Goal: Task Accomplishment & Management: Manage account settings

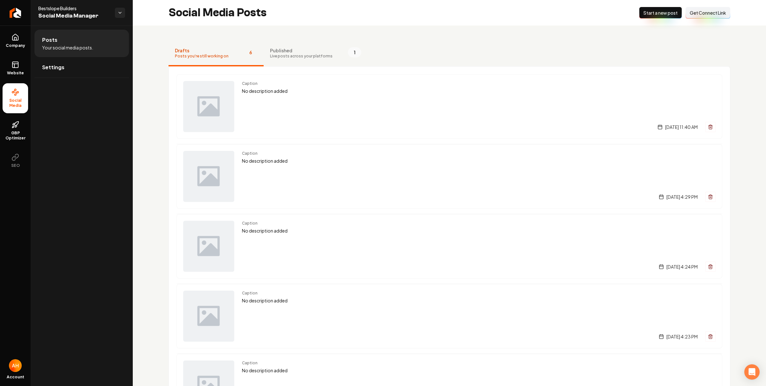
drag, startPoint x: 0, startPoint y: 0, endPoint x: 321, endPoint y: 33, distance: 323.0
click at [329, 32] on div "Drafts Posts you're still working on 6 Published Live posts across your platfor…" at bounding box center [449, 277] width 633 height 503
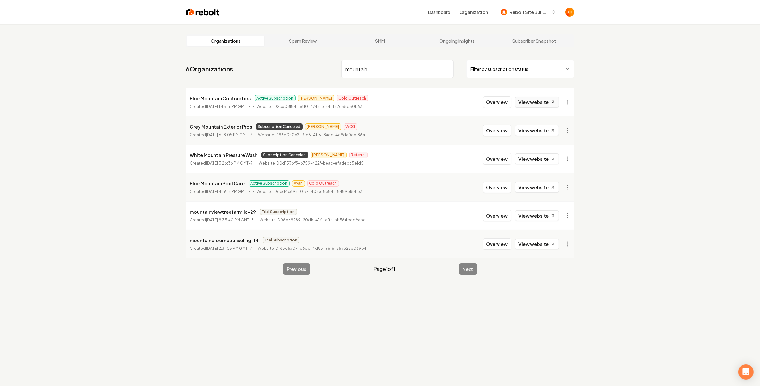
type input "mountain"
click at [539, 103] on link "View website" at bounding box center [537, 102] width 44 height 11
drag, startPoint x: 484, startPoint y: 104, endPoint x: 488, endPoint y: 104, distance: 3.5
click at [485, 104] on button "Overview" at bounding box center [497, 101] width 28 height 11
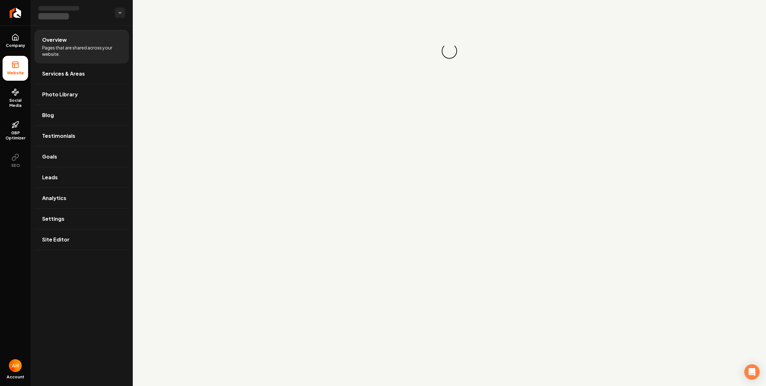
click at [488, 104] on main "Loading... Loading..." at bounding box center [449, 193] width 633 height 386
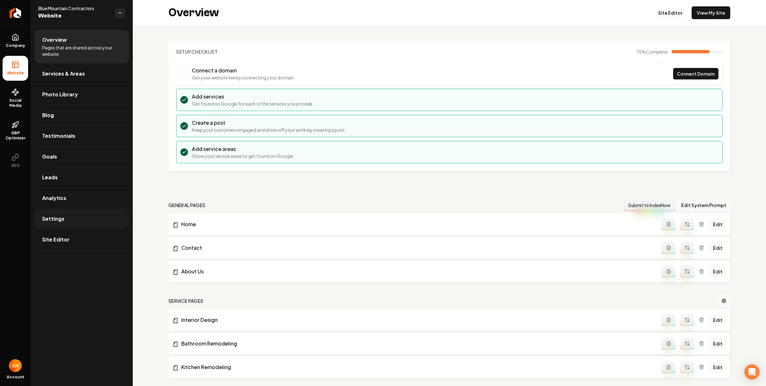
click at [83, 225] on link "Settings" at bounding box center [81, 219] width 94 height 20
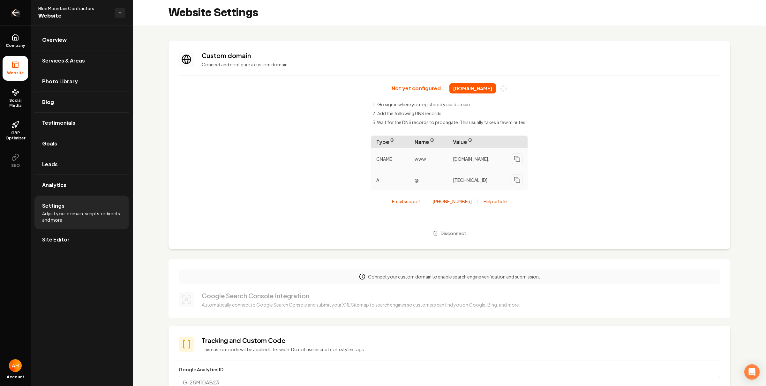
click at [20, 16] on icon "Return to dashboard" at bounding box center [15, 13] width 10 height 10
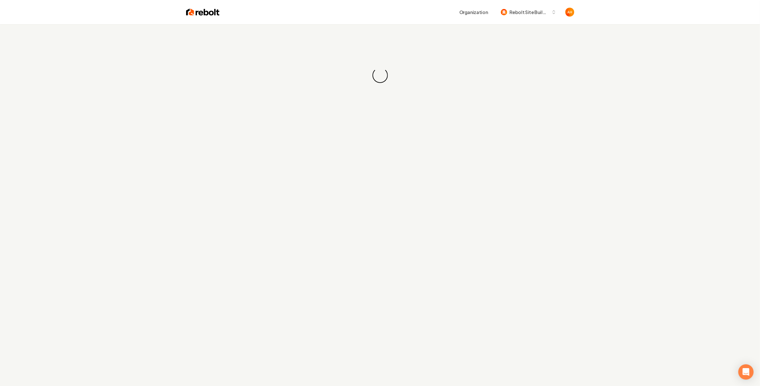
click at [334, 35] on div "Loading... Loading..." at bounding box center [380, 75] width 760 height 102
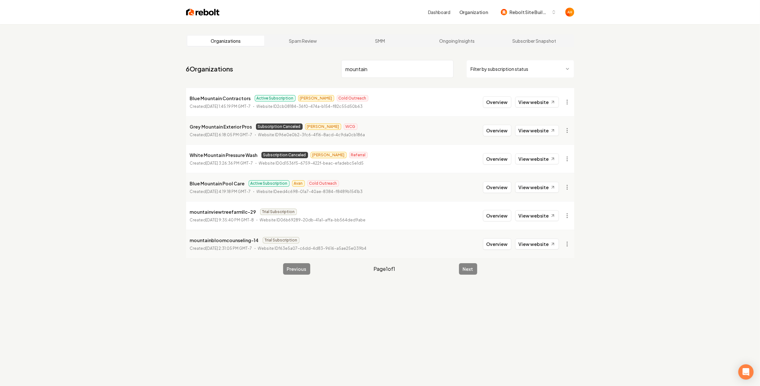
type input "mountain"
click at [222, 97] on p "Blue Mountain Contractors" at bounding box center [220, 98] width 61 height 8
copy p "Blue Mountain Contractors"
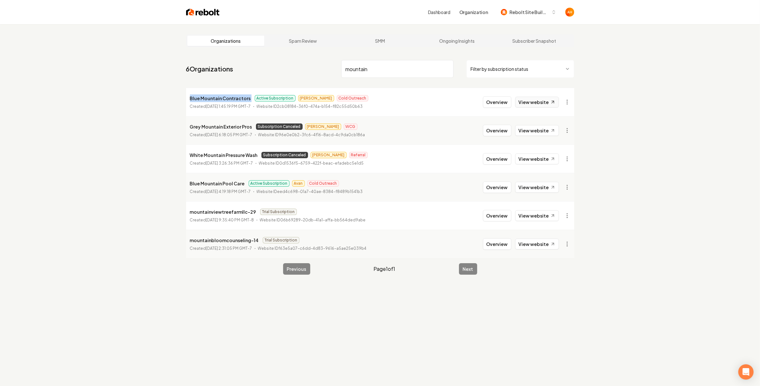
click at [543, 102] on link "View website" at bounding box center [537, 102] width 44 height 11
click at [494, 99] on button "Overview" at bounding box center [497, 101] width 28 height 11
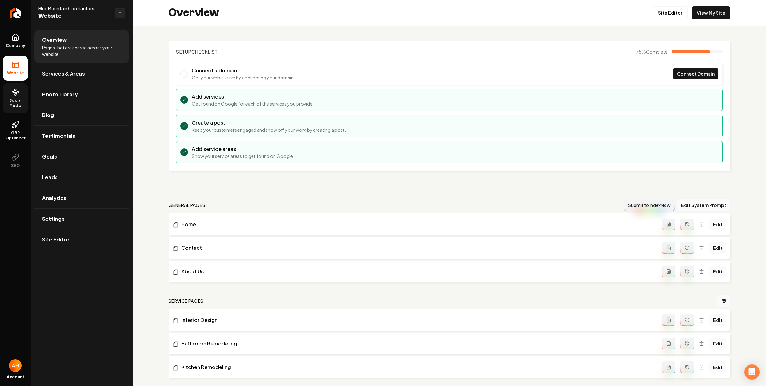
click at [9, 105] on span "Social Media" at bounding box center [16, 103] width 26 height 10
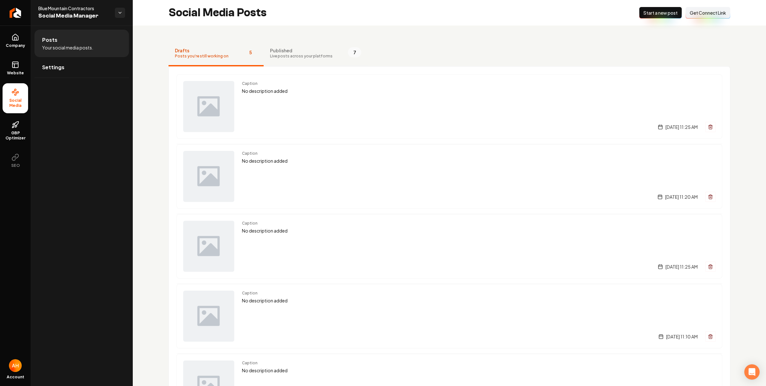
click at [338, 54] on button "Published Live posts across your platforms 7" at bounding box center [316, 54] width 104 height 26
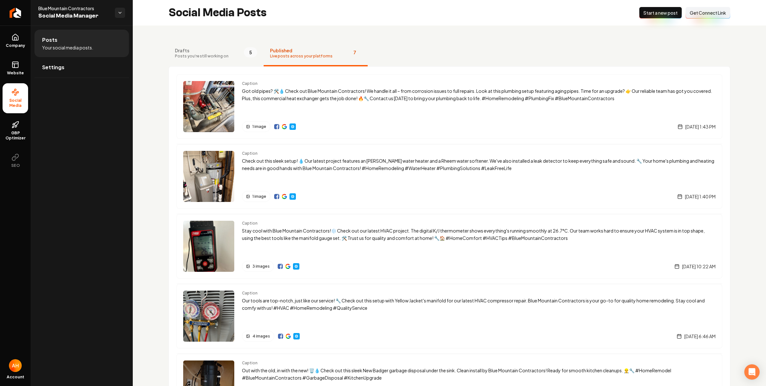
click at [378, 31] on div "Drafts Posts you're still working on 5 Published Live posts across your platfor…" at bounding box center [449, 312] width 633 height 573
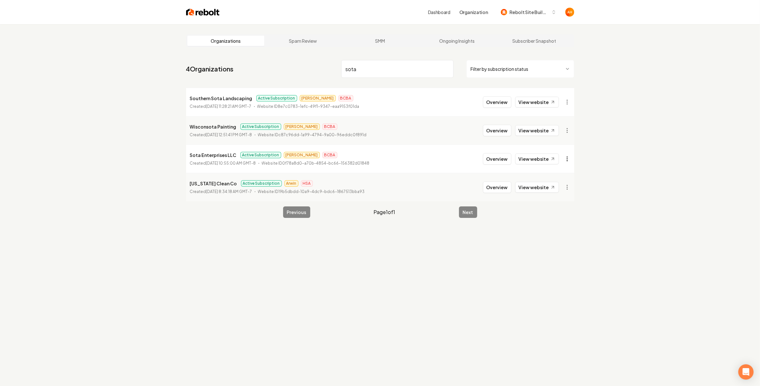
type input "sota"
click at [568, 160] on html "Dashboard Organization Rebolt Site Builder Organizations Spam Review SMM Ongoin…" at bounding box center [380, 193] width 760 height 386
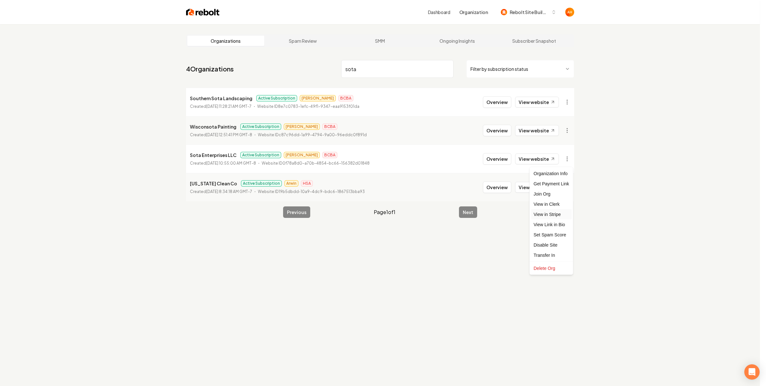
click at [561, 213] on link "View in Stripe" at bounding box center [551, 214] width 41 height 10
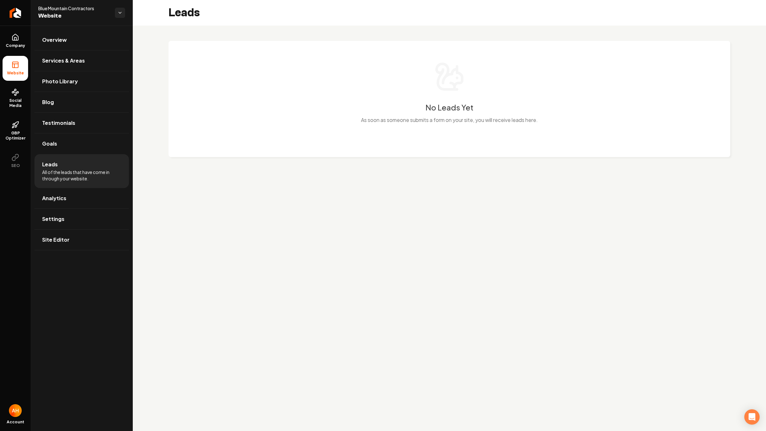
click at [288, 82] on div "No Leads Yet As soon as someone submits a form on your site, you will receive l…" at bounding box center [449, 96] width 536 height 70
